Goal: Transaction & Acquisition: Purchase product/service

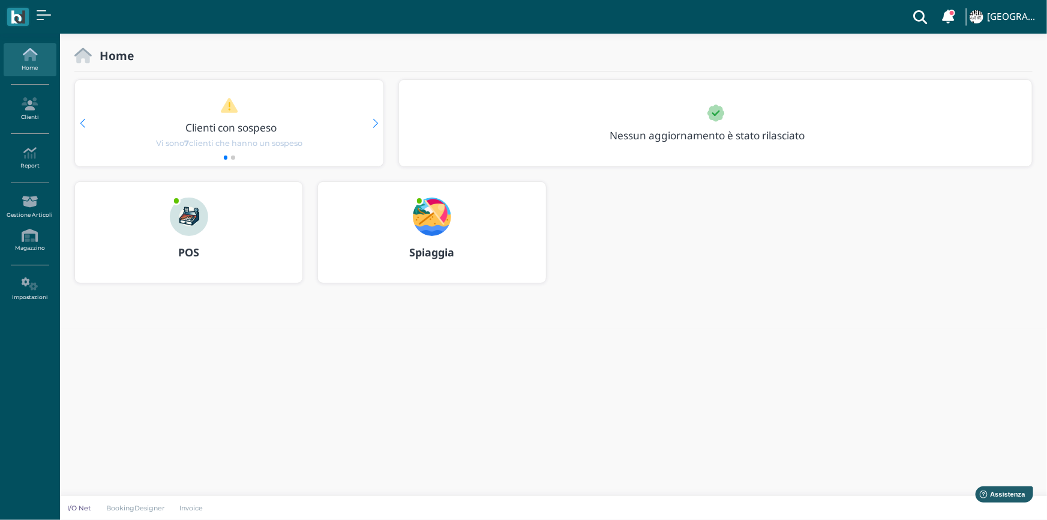
click at [191, 221] on img at bounding box center [189, 216] width 38 height 38
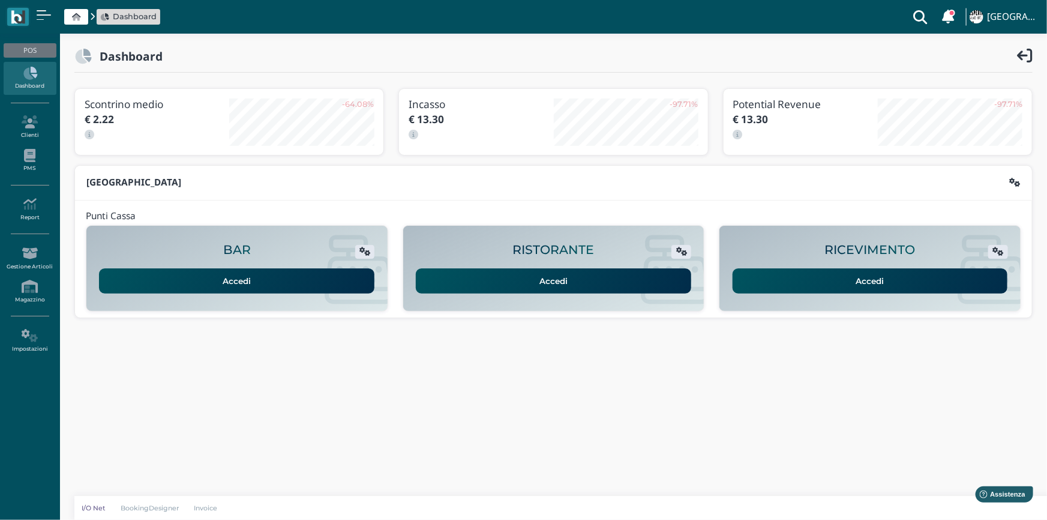
click at [891, 277] on link "Accedi" at bounding box center [870, 280] width 275 height 25
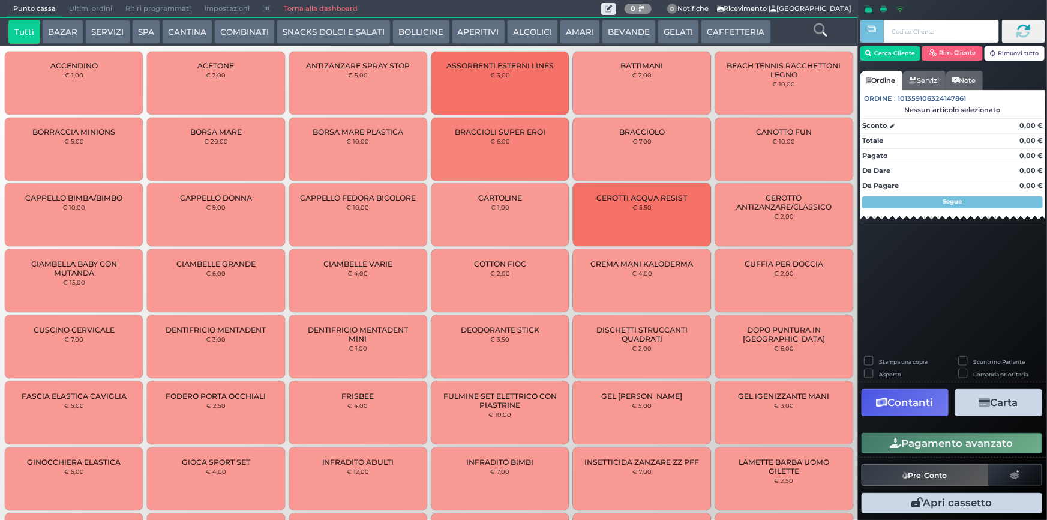
click at [712, 32] on button "CAFFETTERIA" at bounding box center [736, 32] width 70 height 24
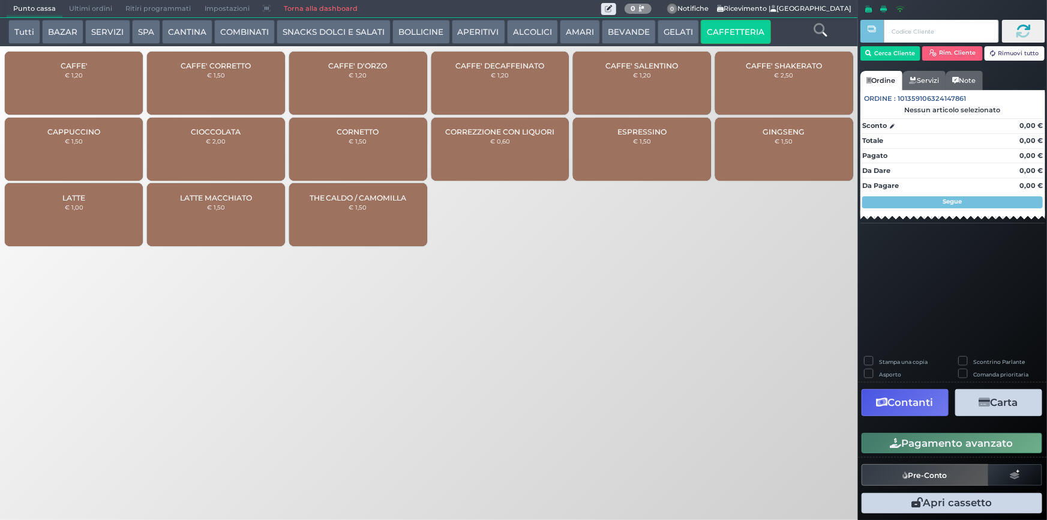
click at [52, 95] on div "CAFFE' € 1,20" at bounding box center [74, 83] width 138 height 63
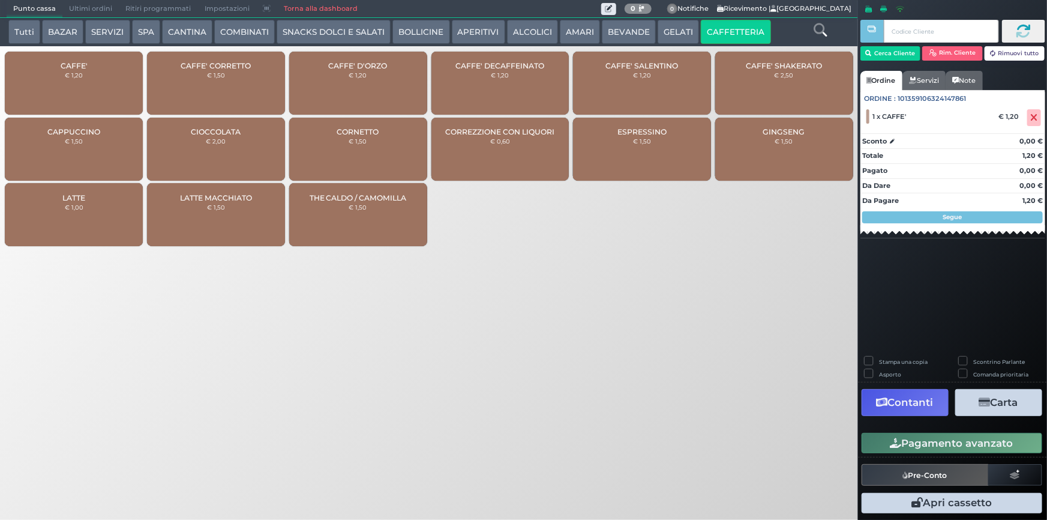
click at [92, 88] on div "CAFFE' € 1,20" at bounding box center [74, 83] width 138 height 63
click at [937, 444] on button "Pagamento avanzato" at bounding box center [952, 443] width 181 height 20
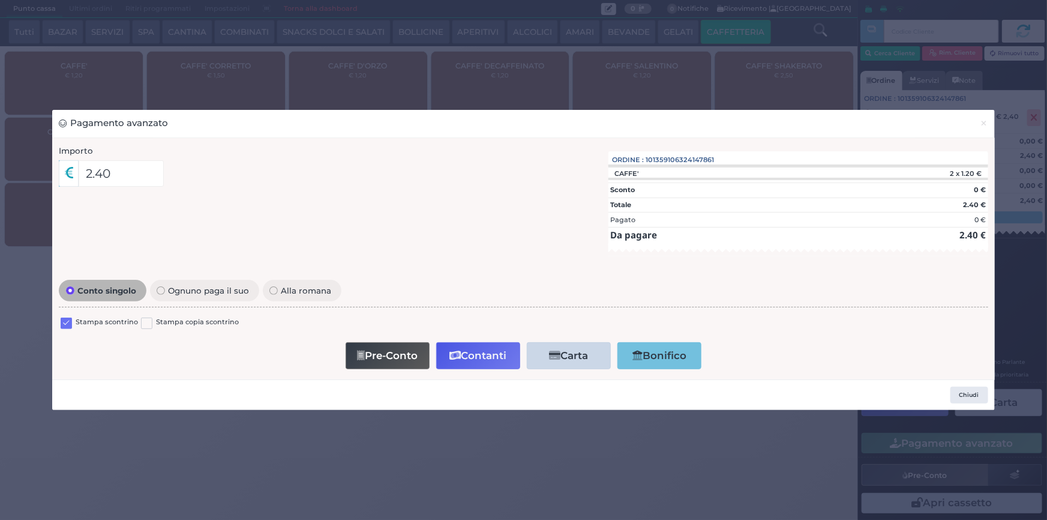
click at [64, 322] on label at bounding box center [66, 322] width 11 height 11
click at [0, 0] on input "checkbox" at bounding box center [0, 0] width 0 height 0
click at [474, 352] on button "Contanti" at bounding box center [478, 355] width 84 height 27
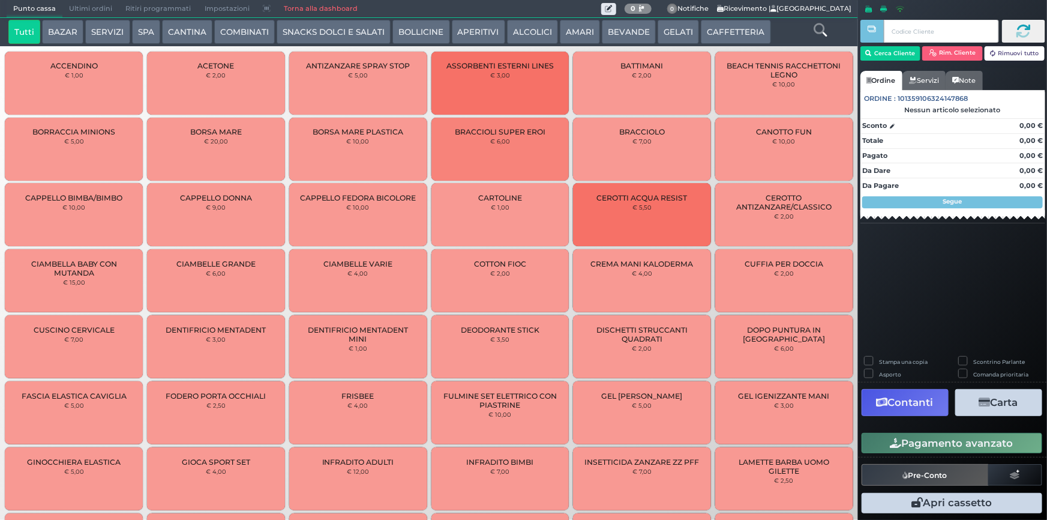
click at [86, 7] on span "Ultimi ordini" at bounding box center [90, 9] width 56 height 17
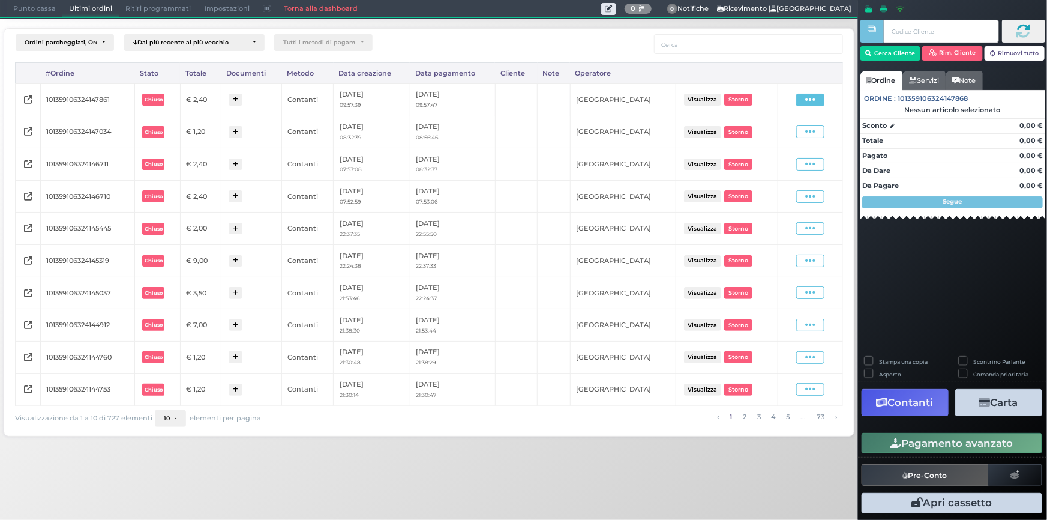
click at [803, 100] on span at bounding box center [810, 100] width 28 height 13
click at [774, 131] on span "Ristampa Pre-Conto" at bounding box center [782, 134] width 49 height 20
